Goal: Task Accomplishment & Management: Complete application form

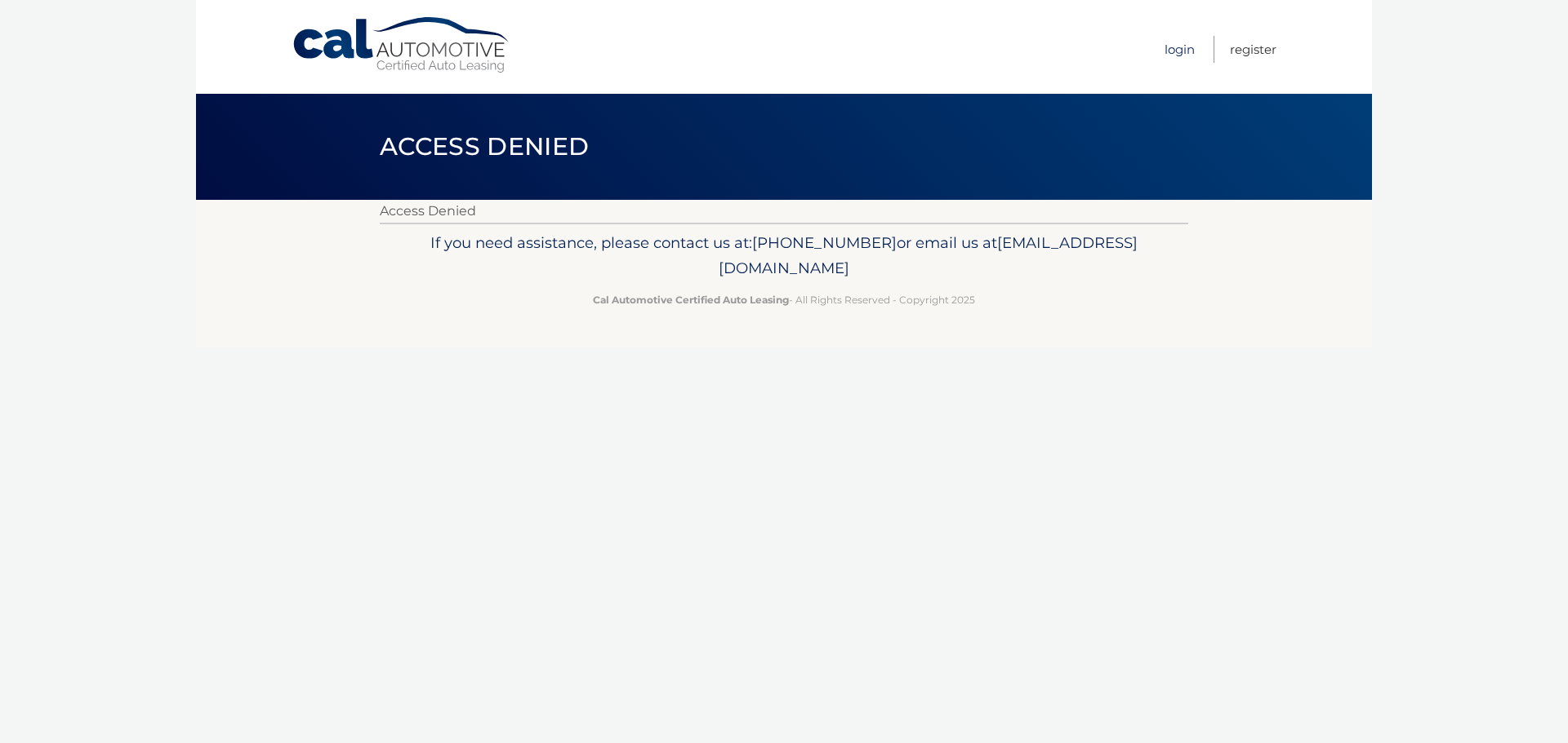
click at [1180, 45] on link "Login" at bounding box center [1179, 49] width 31 height 27
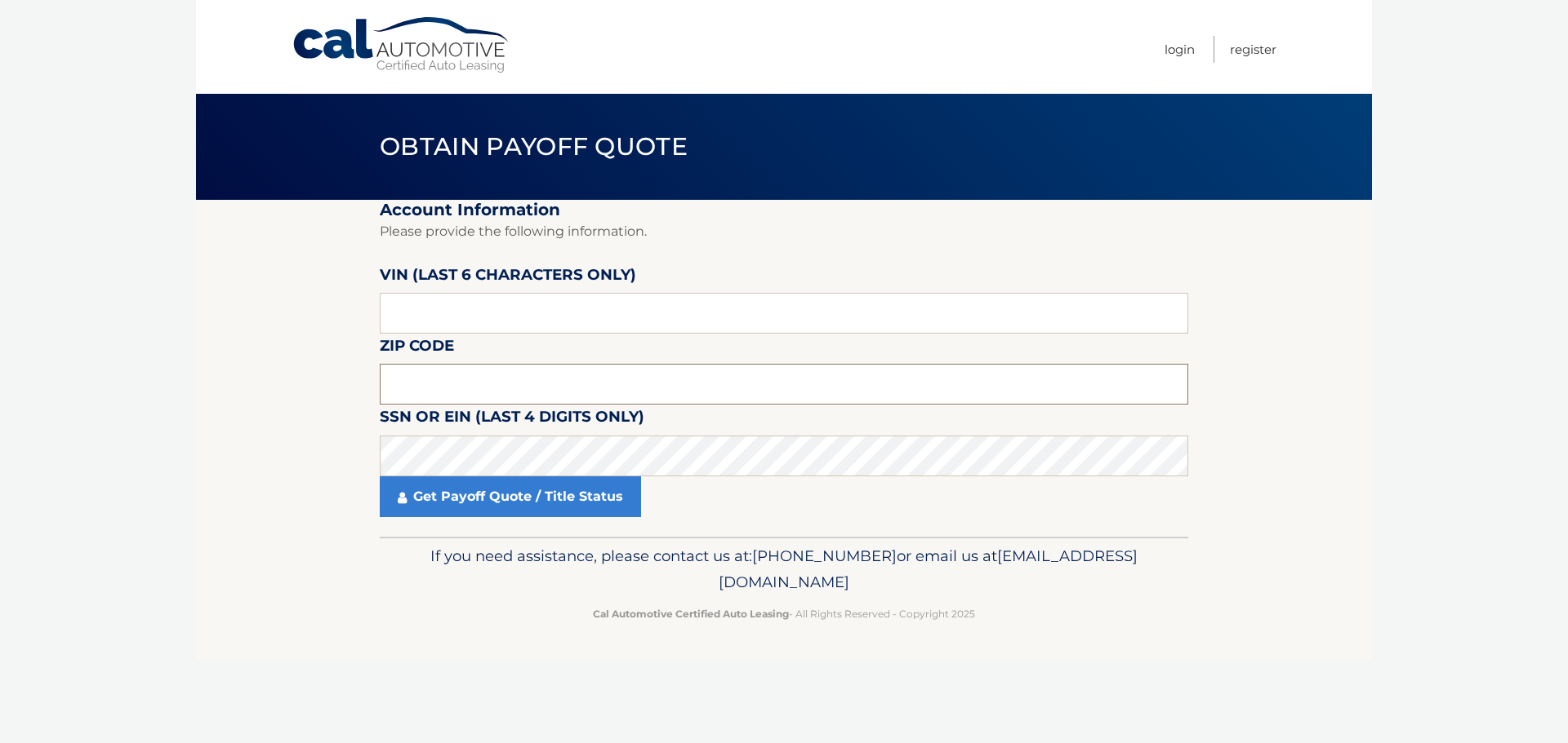
click at [475, 382] on input "text" at bounding box center [784, 384] width 808 height 41
type input "19003"
drag, startPoint x: 490, startPoint y: 398, endPoint x: 496, endPoint y: 374, distance: 24.7
click at [493, 394] on input "19003" at bounding box center [784, 384] width 808 height 41
click at [499, 307] on input "text" at bounding box center [784, 313] width 808 height 41
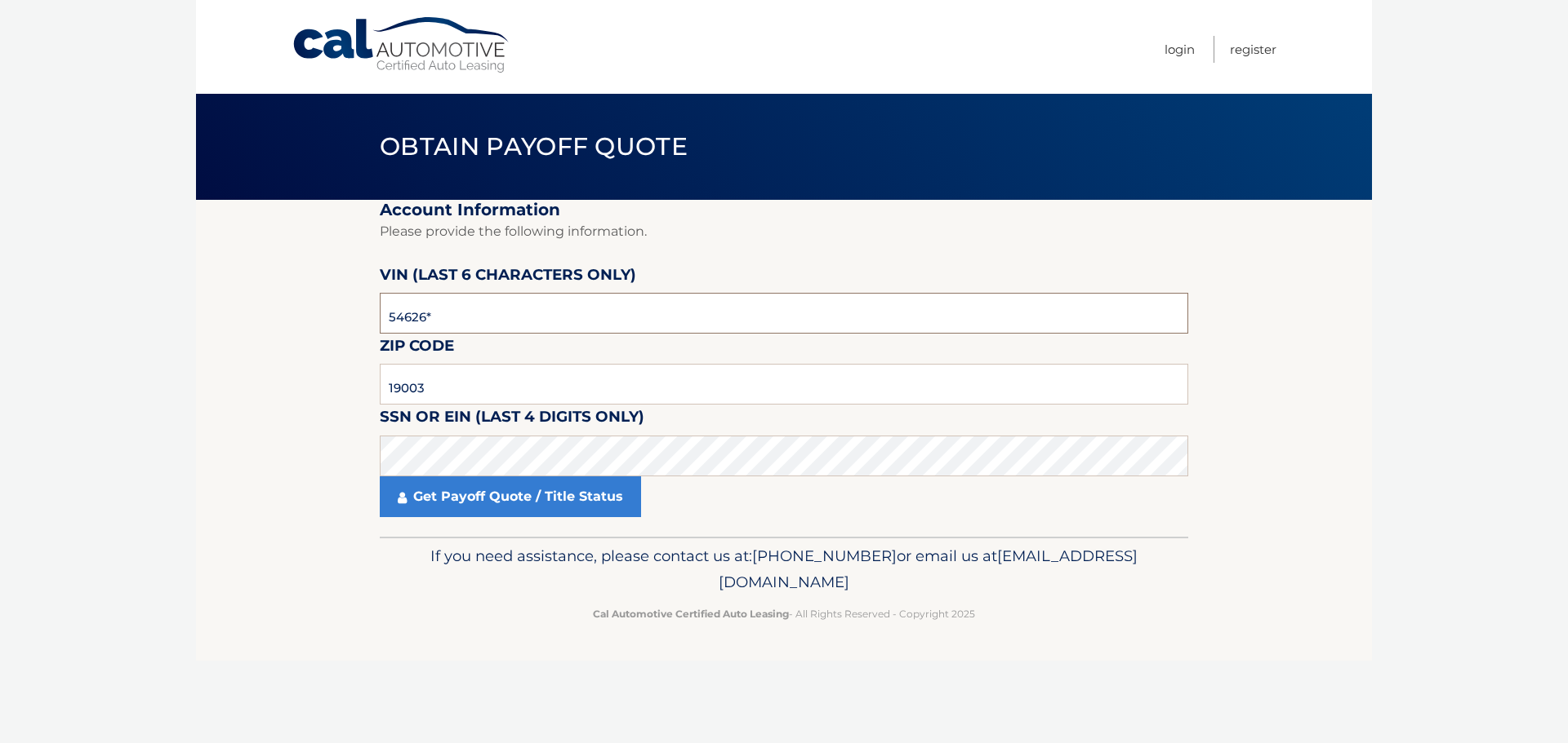
type input "546263"
click button "For Originating Dealer" at bounding box center [0, 0] width 0 height 0
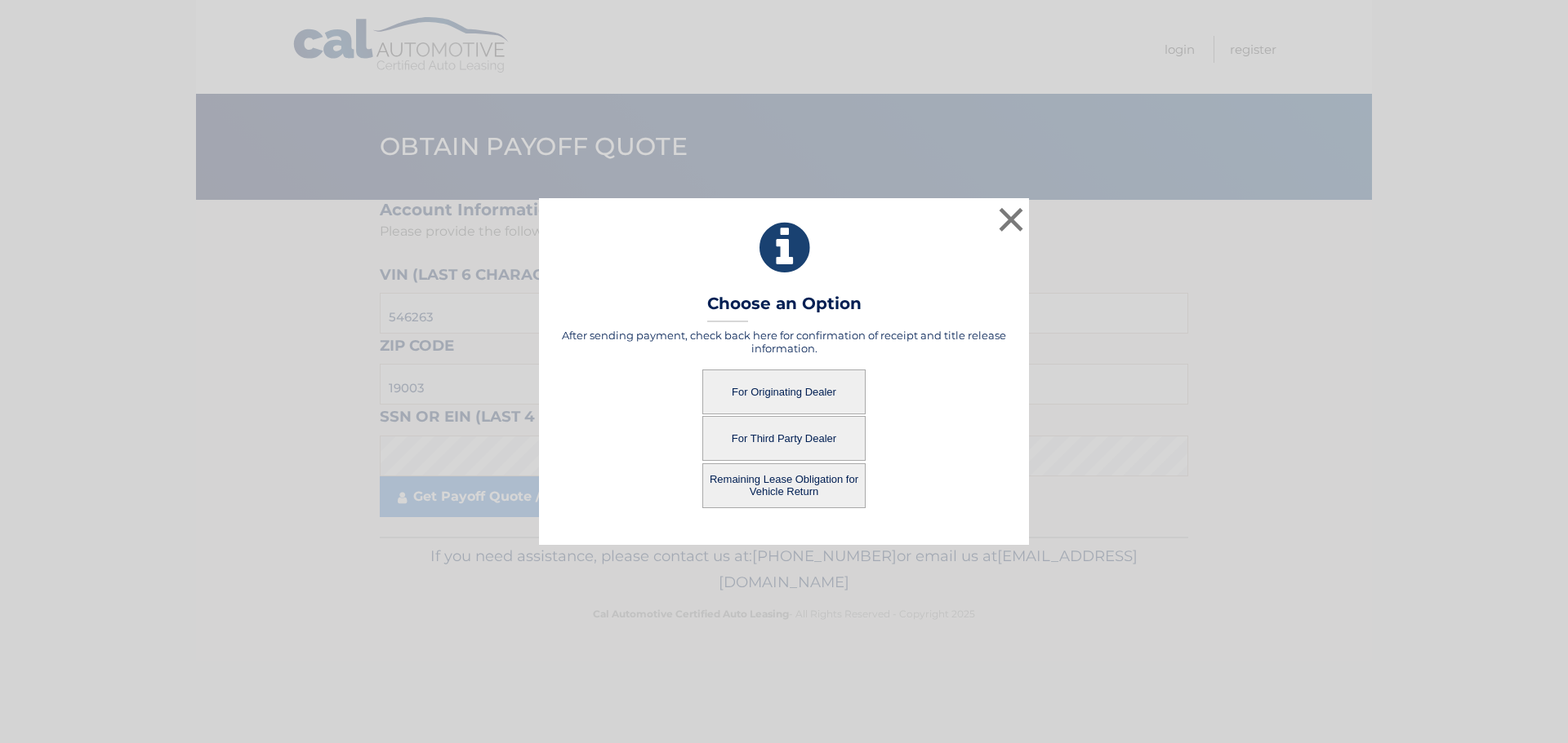
click at [775, 390] on button "For Originating Dealer" at bounding box center [784, 392] width 163 height 45
click at [793, 386] on button "For Originating Dealer" at bounding box center [784, 392] width 163 height 45
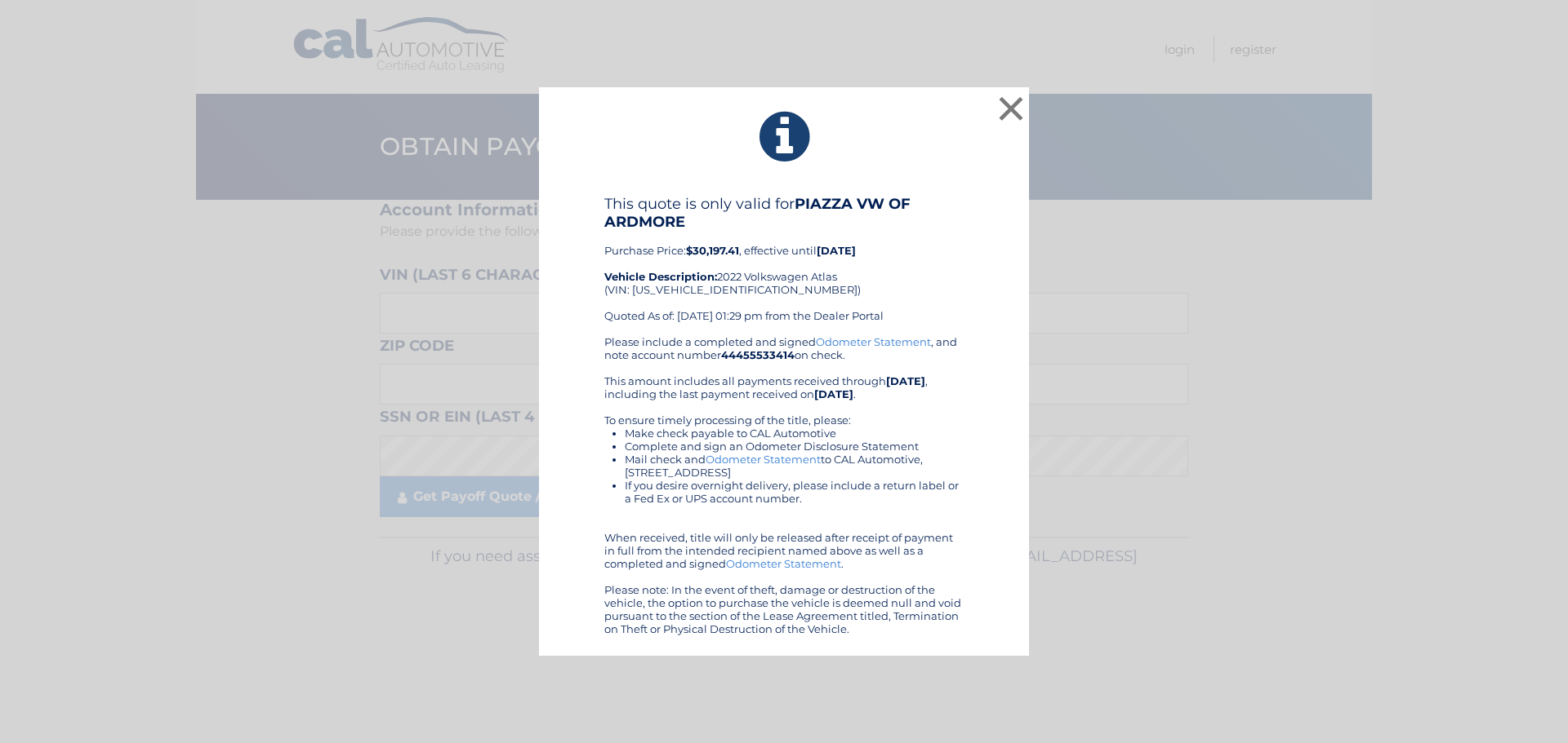
click at [846, 372] on div "Please include a completed and signed Odometer Statement , and note account num…" at bounding box center [784, 485] width 359 height 301
click at [1007, 103] on button "×" at bounding box center [1010, 108] width 32 height 32
